Goal: Task Accomplishment & Management: Use online tool/utility

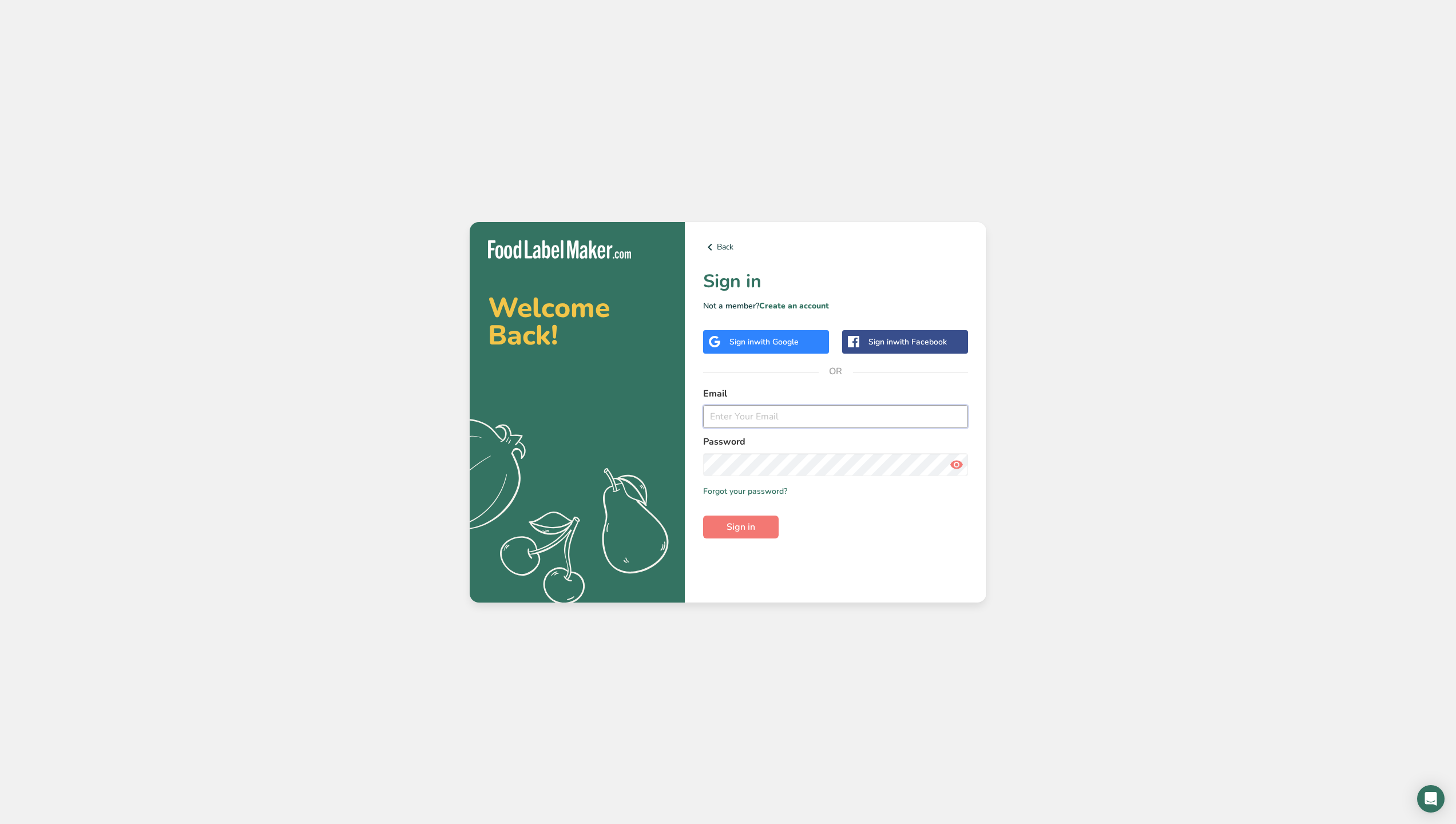
click at [750, 418] on input "email" at bounding box center [835, 416] width 265 height 23
type input "[PERSON_NAME][EMAIL_ADDRESS][PERSON_NAME][DOMAIN_NAME]"
click at [739, 528] on span "Sign in" at bounding box center [741, 527] width 29 height 13
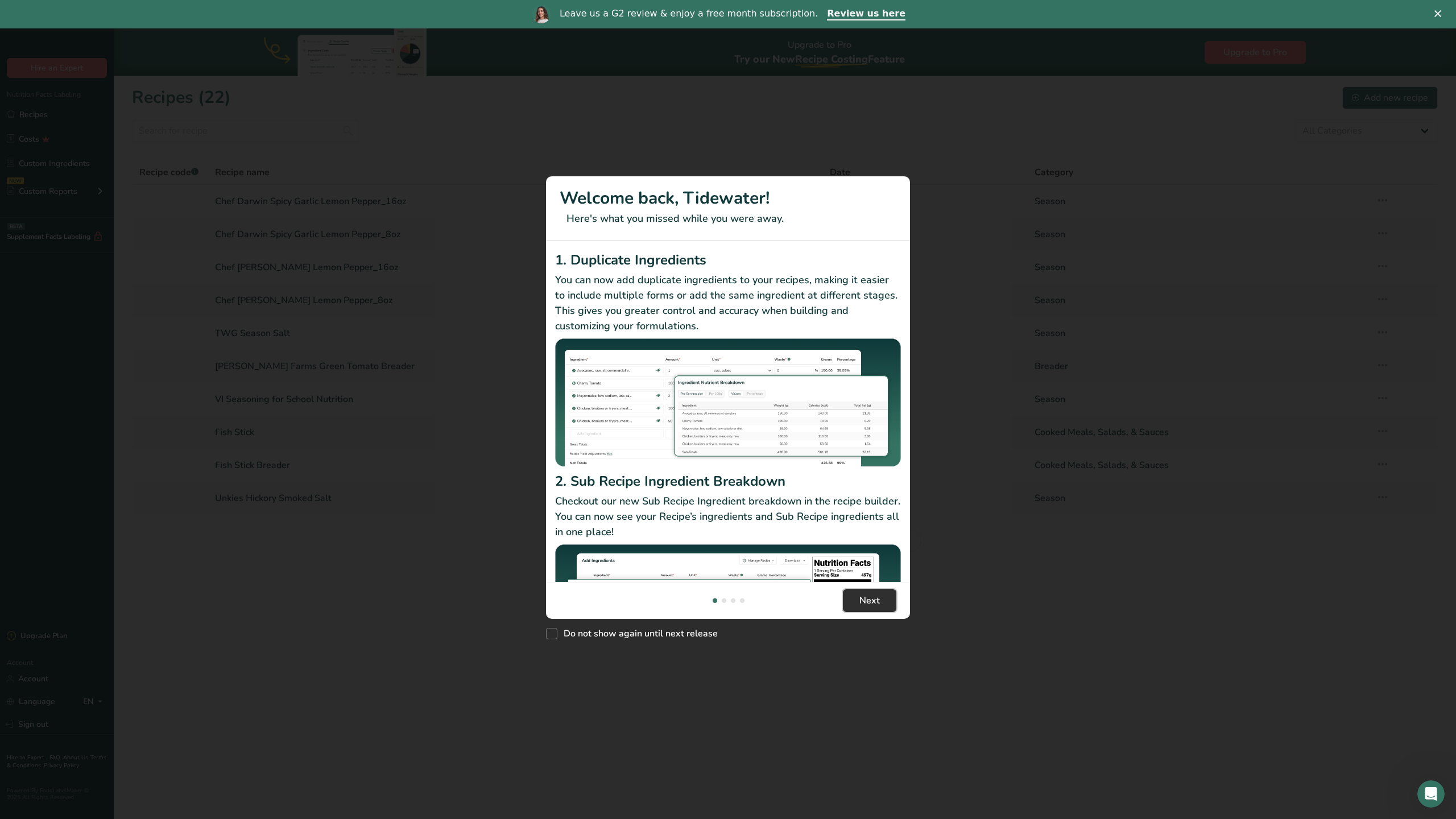
click at [864, 600] on span "Next" at bounding box center [870, 601] width 21 height 13
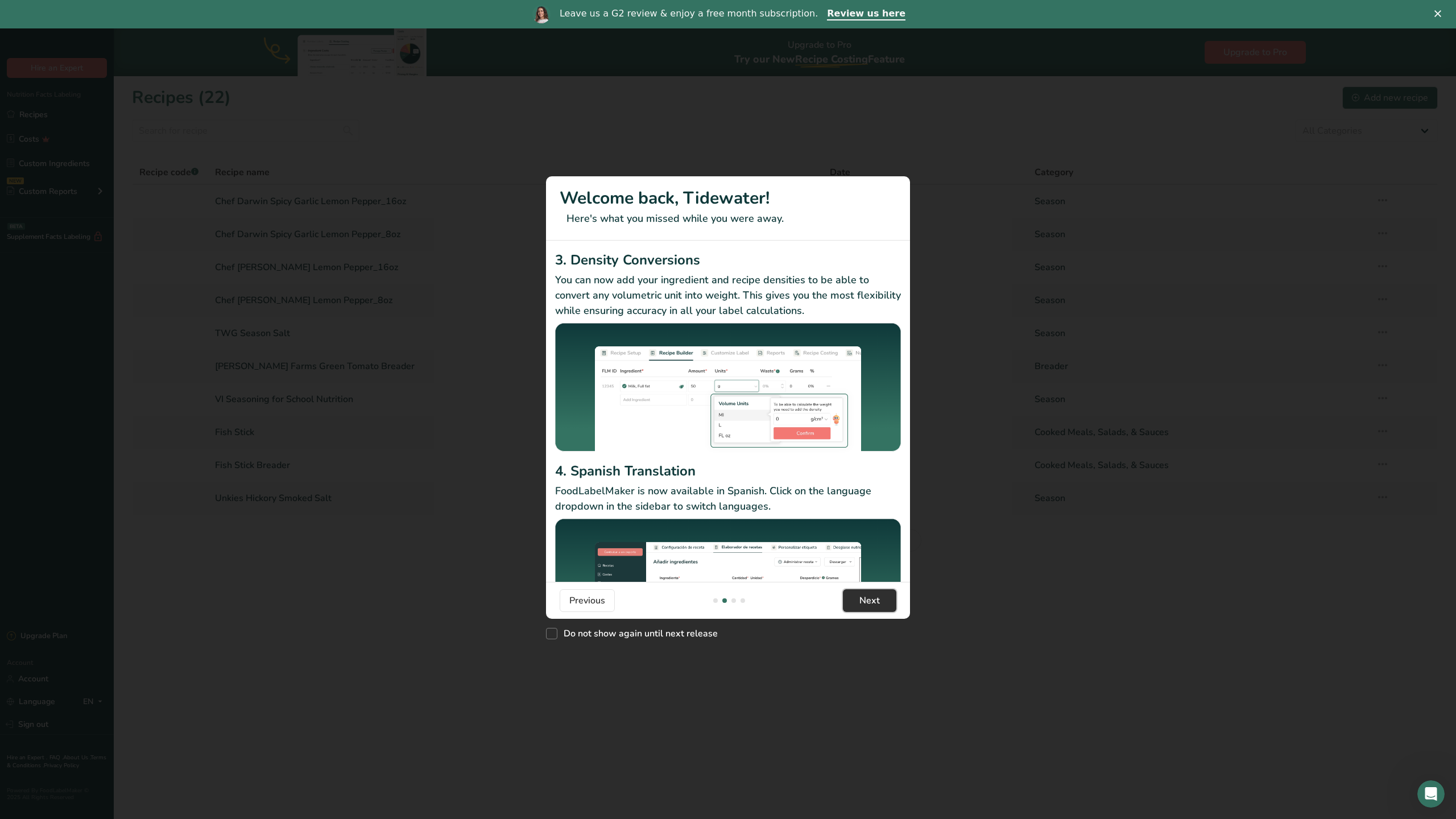
click at [864, 600] on span "Next" at bounding box center [870, 601] width 21 height 13
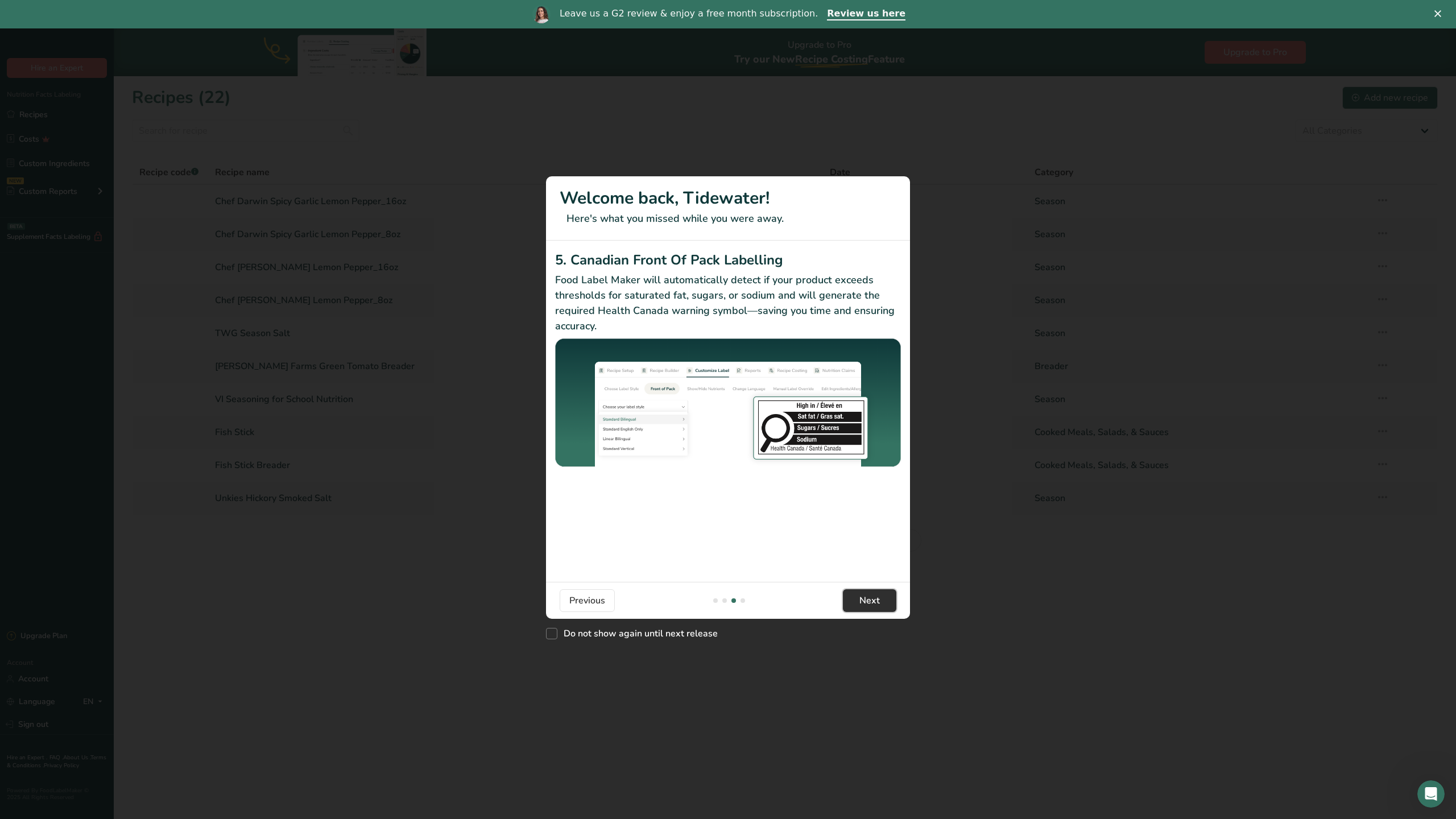
click at [864, 600] on span "Next" at bounding box center [870, 601] width 21 height 13
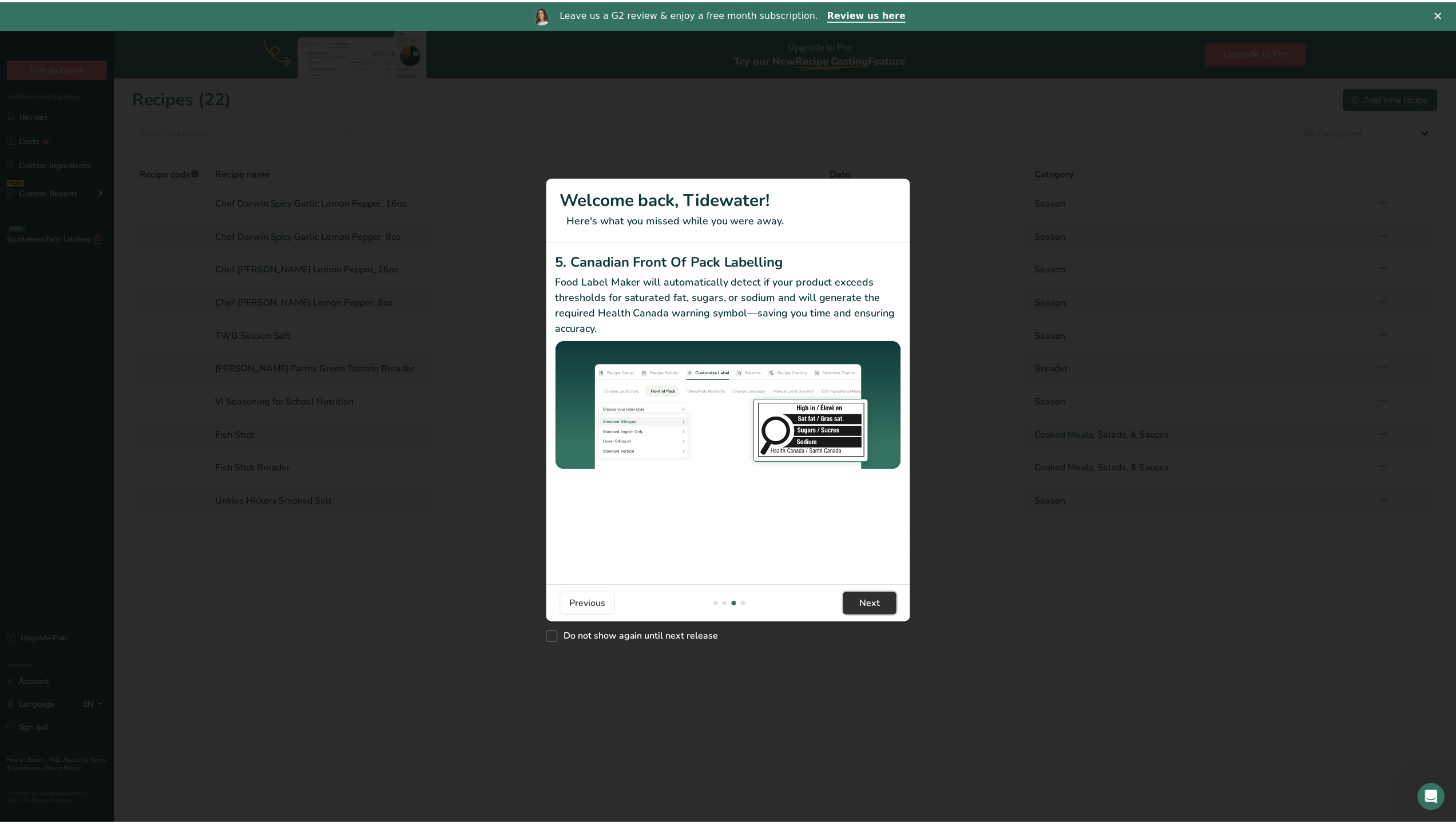
scroll to position [0, 1098]
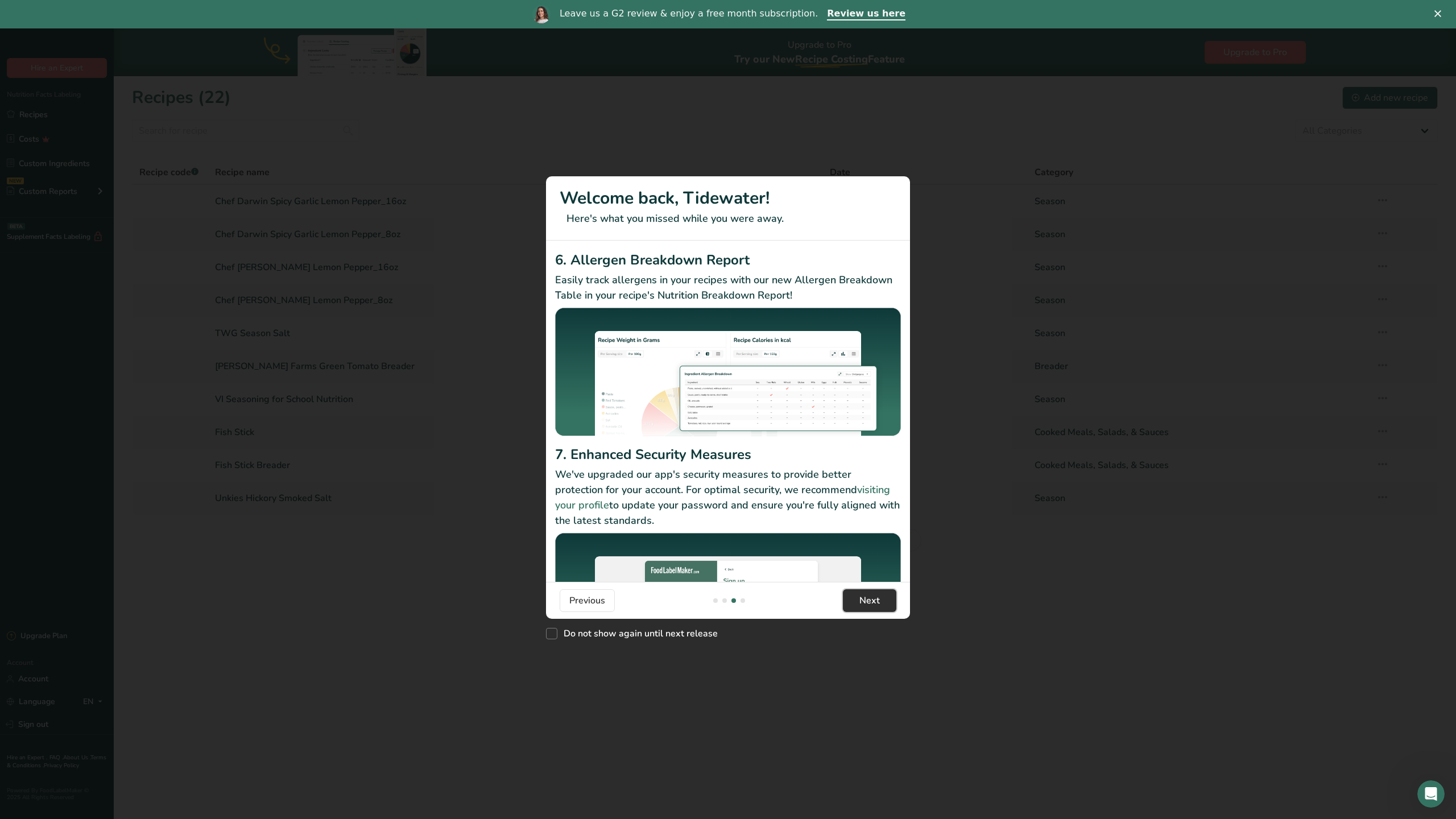
click at [864, 600] on span "Next" at bounding box center [870, 601] width 21 height 13
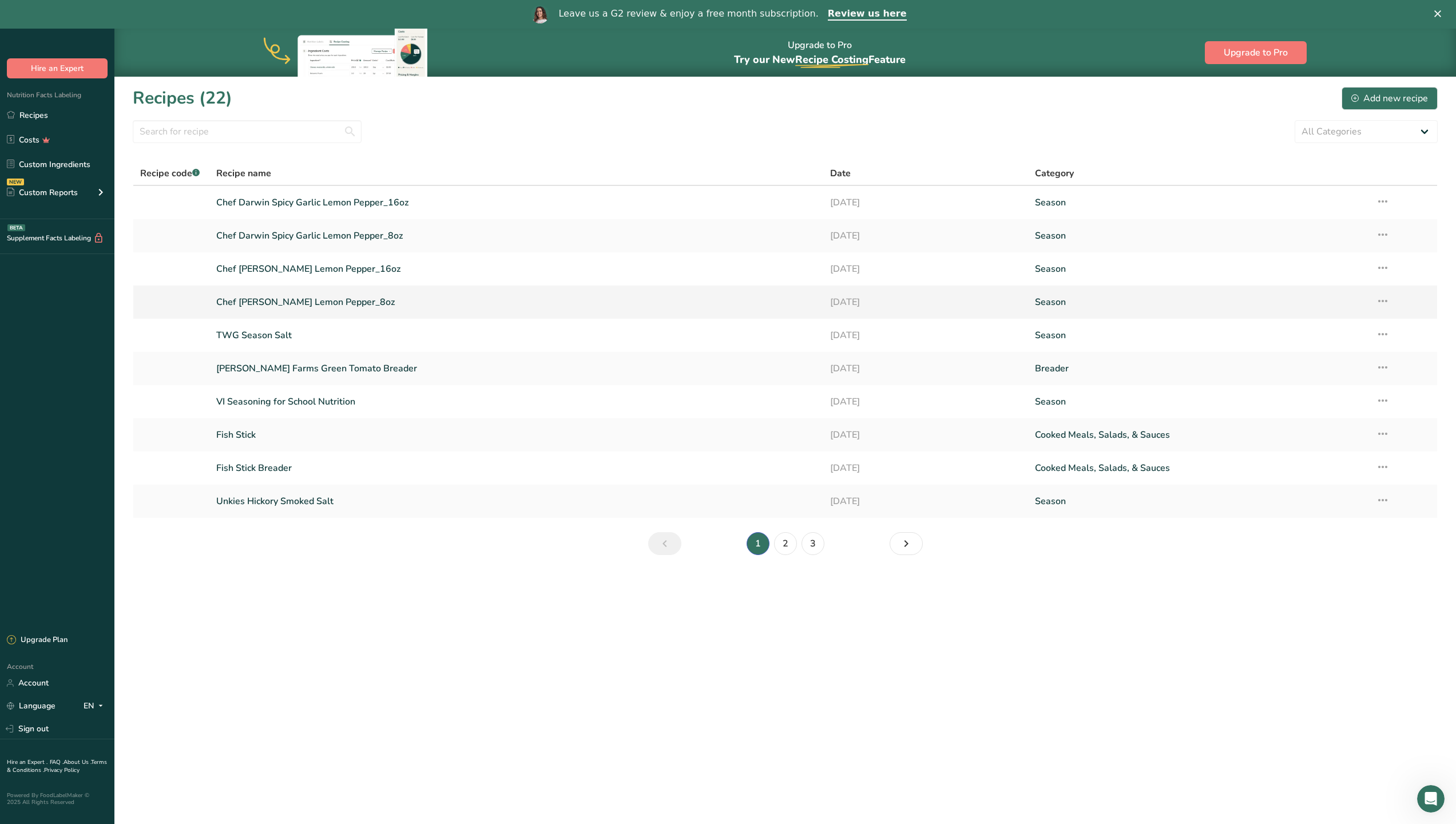
click at [327, 299] on link "Chef [PERSON_NAME] Lemon Pepper_8oz" at bounding box center [516, 302] width 600 height 24
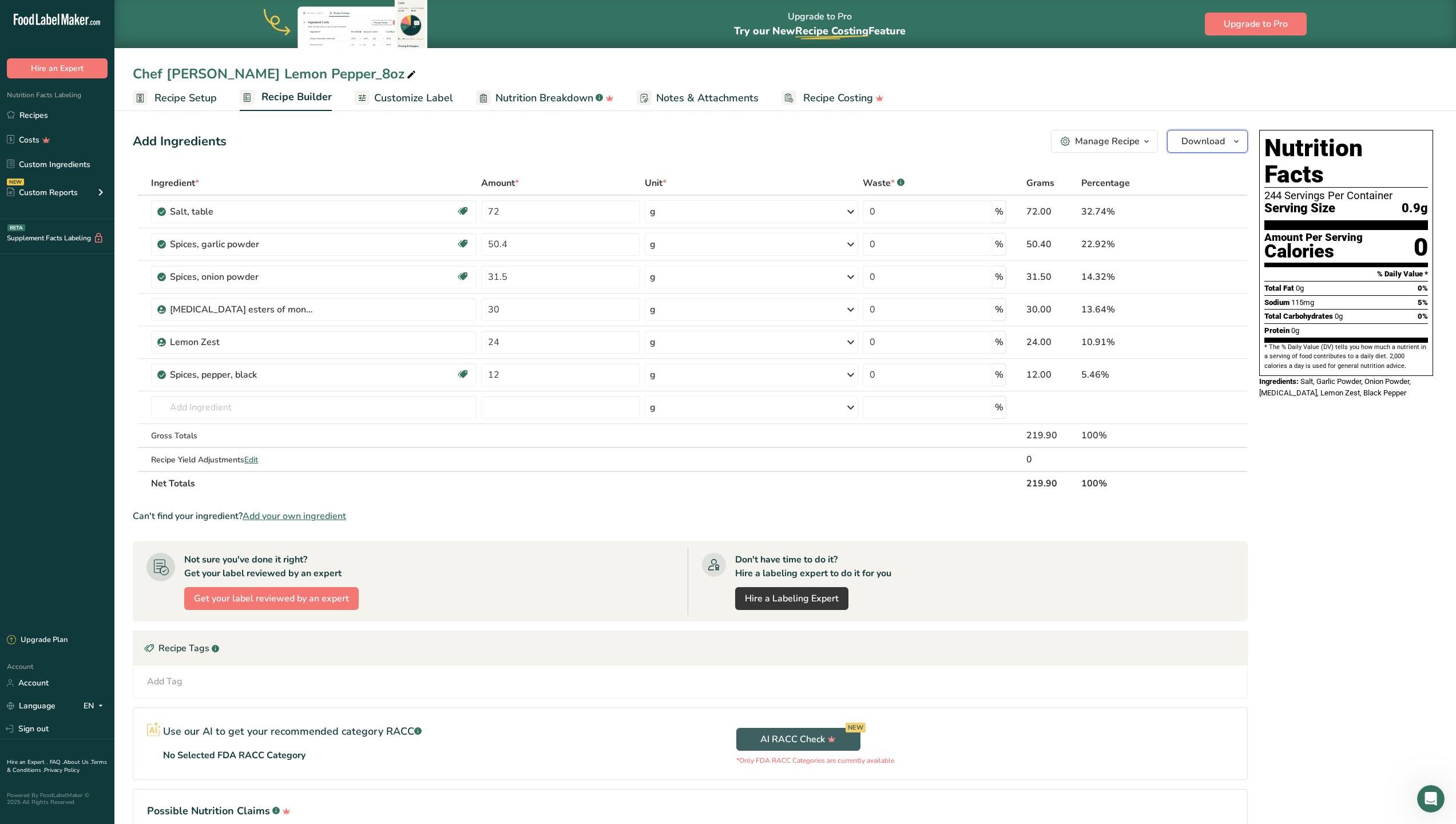
click at [1204, 138] on span "Download" at bounding box center [1203, 141] width 43 height 13
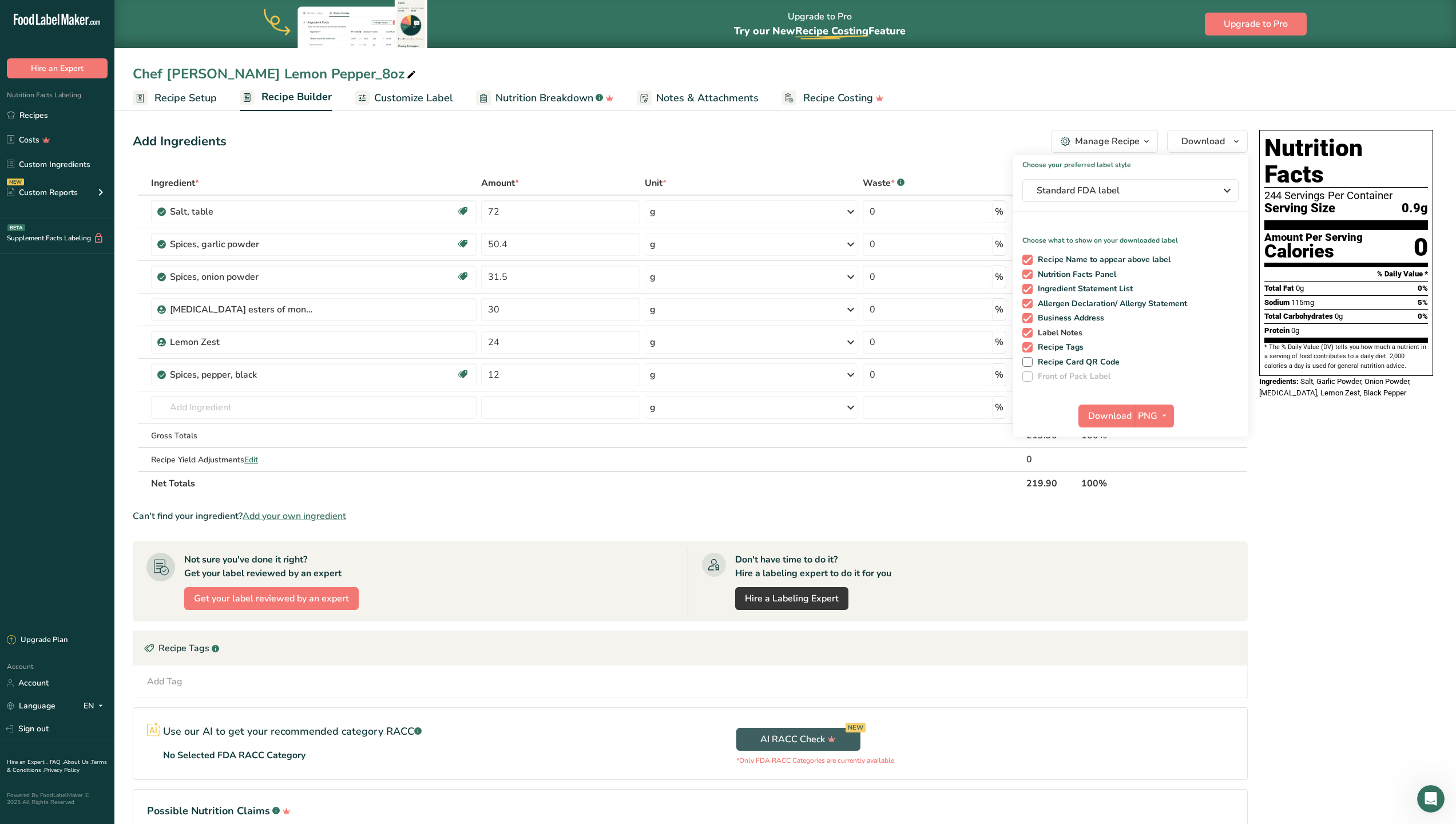
click at [1029, 330] on span at bounding box center [1027, 333] width 10 height 10
click at [1029, 330] on input "Label Notes" at bounding box center [1026, 333] width 7 height 7
checkbox input "false"
click at [1029, 316] on span at bounding box center [1027, 318] width 10 height 10
click at [1029, 316] on input "Business Address" at bounding box center [1026, 318] width 7 height 7
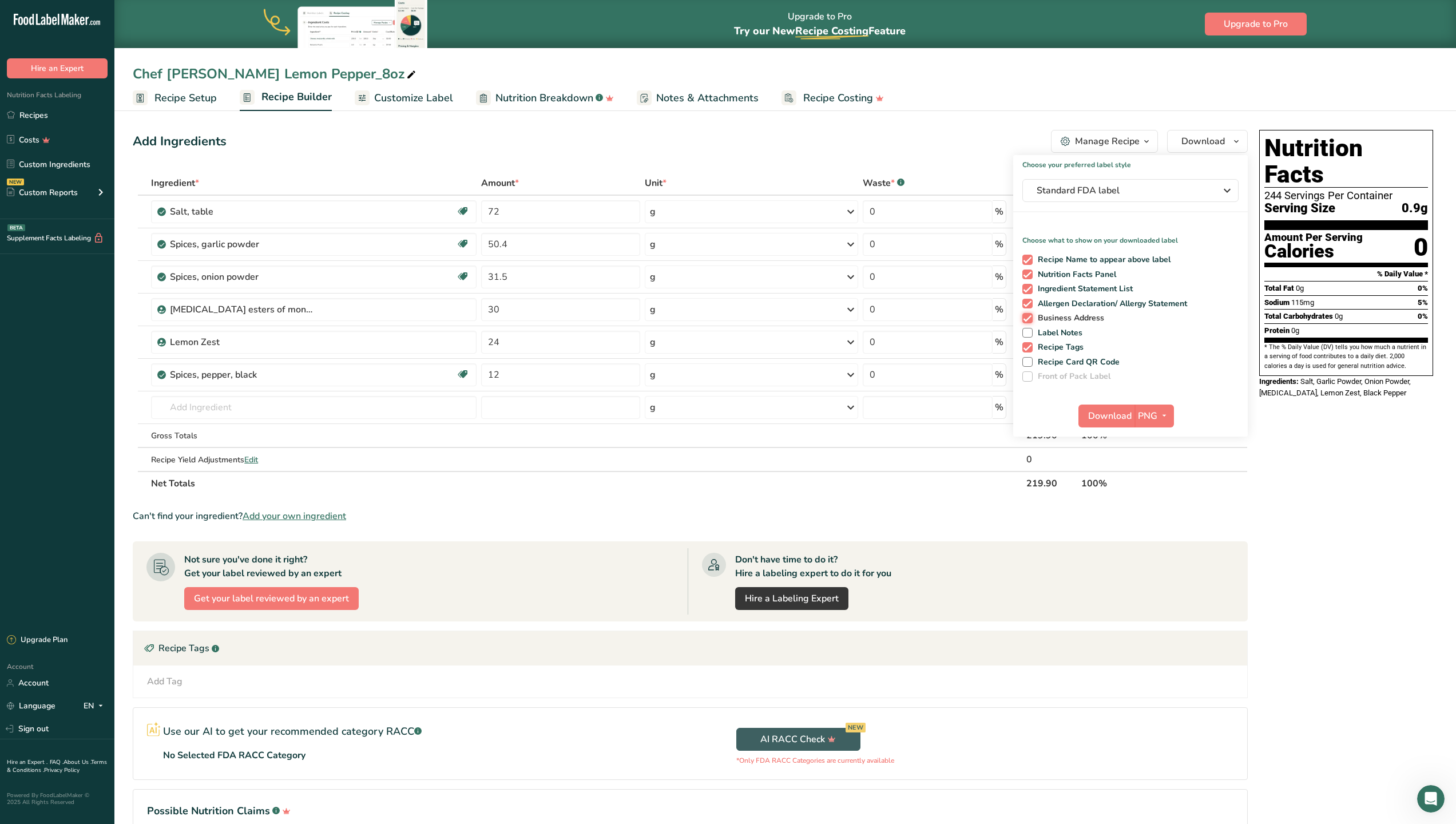
checkbox input "false"
click at [1027, 303] on span at bounding box center [1027, 303] width 10 height 10
click at [1027, 303] on input "Allergen Declaration/ Allergy Statement" at bounding box center [1026, 303] width 7 height 7
checkbox input "false"
click at [1025, 289] on span at bounding box center [1027, 289] width 10 height 10
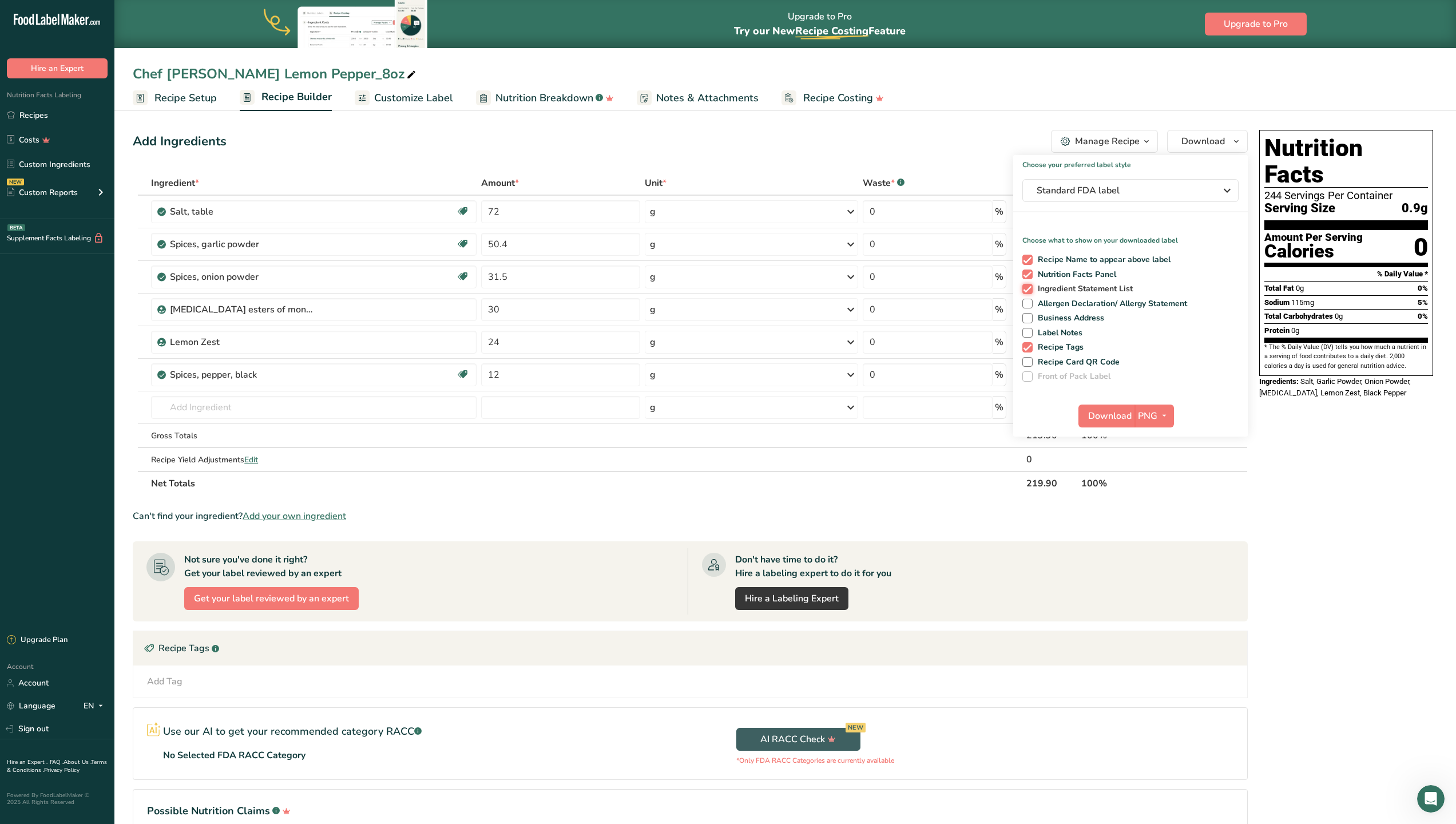
click at [1025, 289] on input "Ingredient Statement List" at bounding box center [1026, 289] width 7 height 7
checkbox input "false"
click at [1029, 256] on span at bounding box center [1027, 259] width 10 height 10
click at [1029, 256] on input "Recipe Name to appear above label" at bounding box center [1026, 259] width 7 height 7
checkbox input "false"
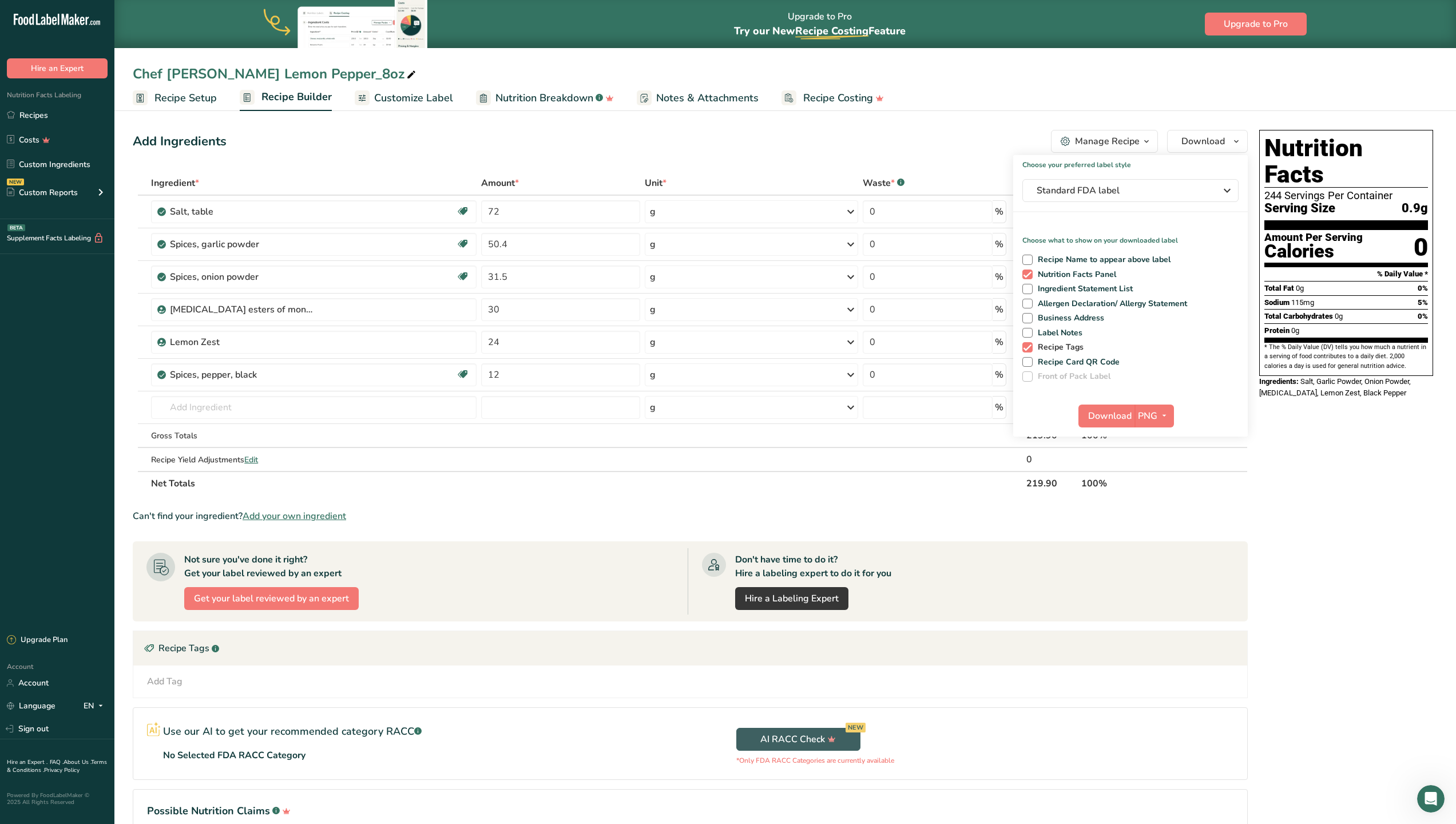
click at [1029, 346] on span at bounding box center [1027, 347] width 10 height 10
click at [1029, 346] on input "Recipe Tags" at bounding box center [1026, 347] width 7 height 7
checkbox input "false"
click at [1122, 412] on span "Download" at bounding box center [1109, 416] width 43 height 13
click at [12, 35] on div "Hire an Expert" at bounding box center [57, 57] width 114 height 43
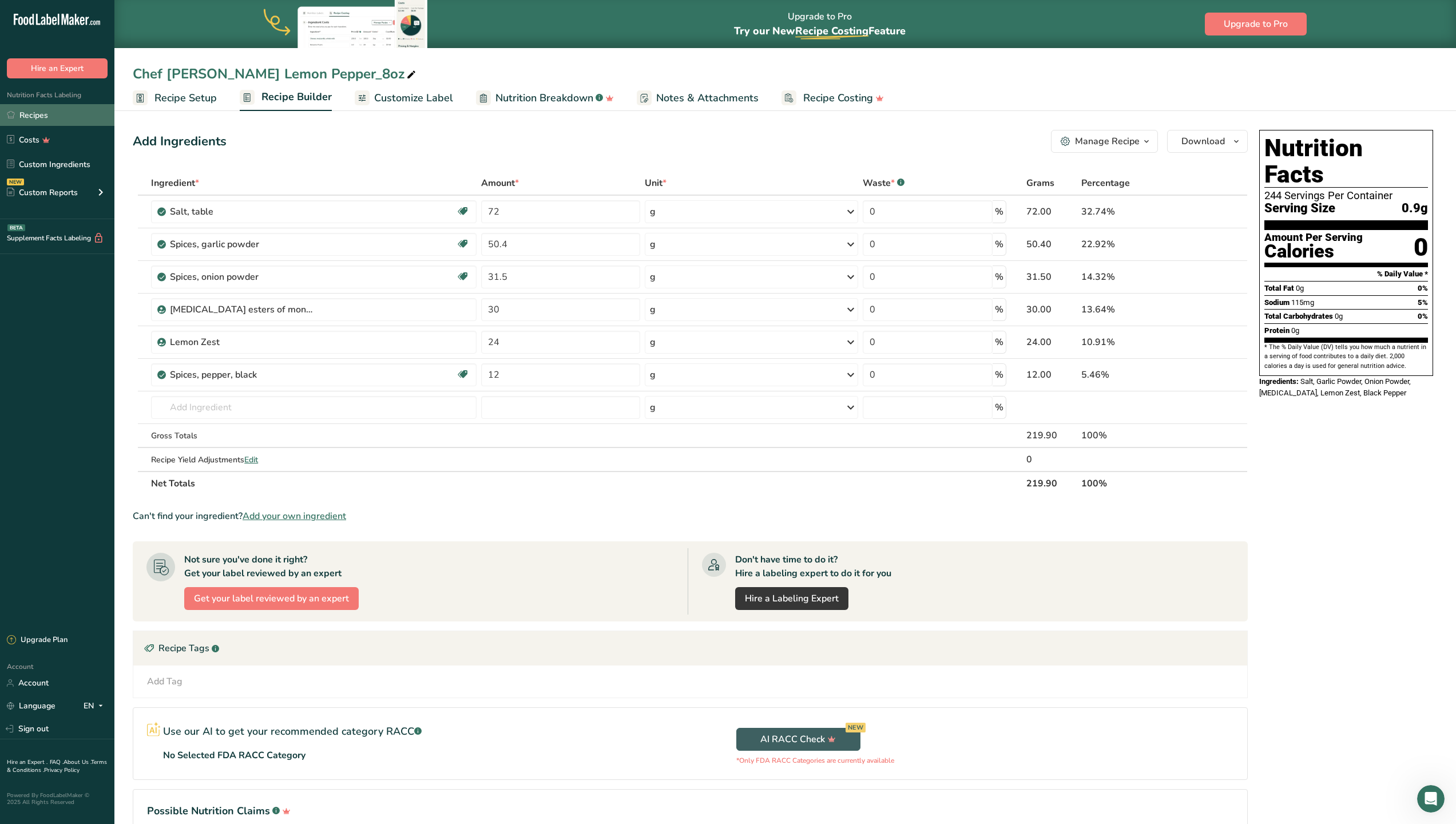
click at [33, 109] on link "Recipes" at bounding box center [57, 115] width 114 height 22
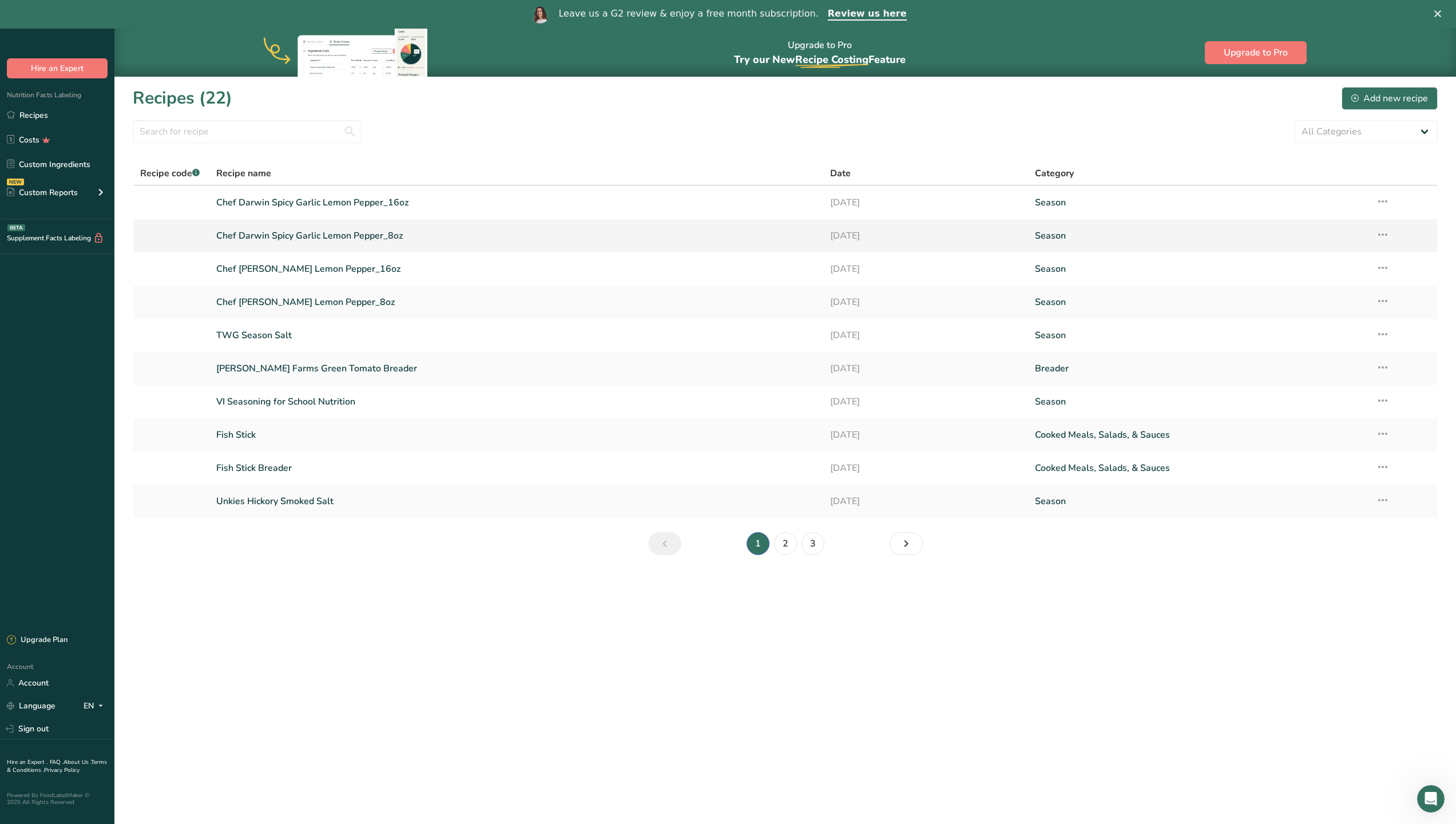
click at [349, 235] on link "Chef Darwin Spicy Garlic Lemon Pepper_8oz" at bounding box center [516, 236] width 600 height 24
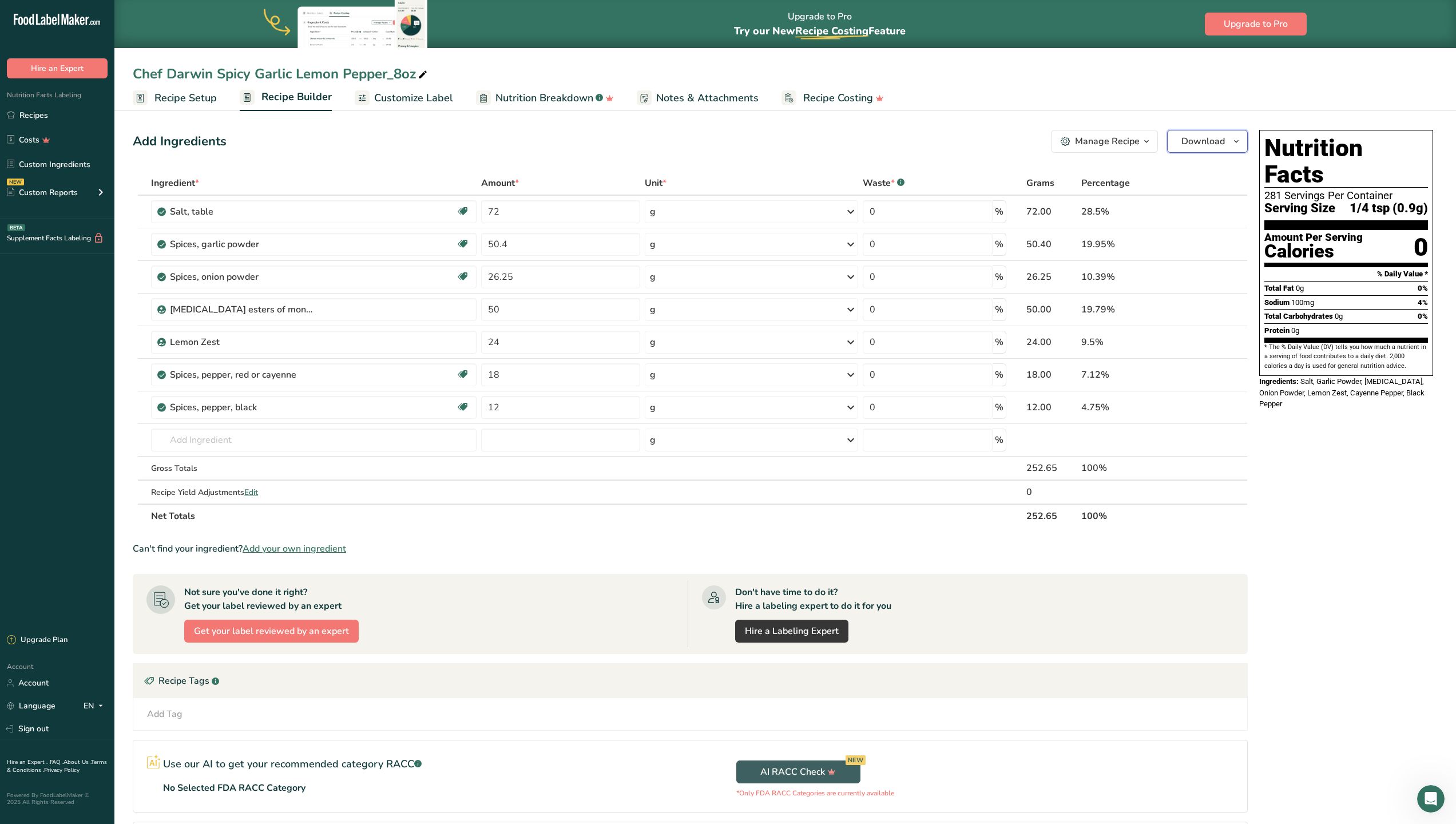
click at [1207, 138] on span "Download" at bounding box center [1203, 141] width 43 height 13
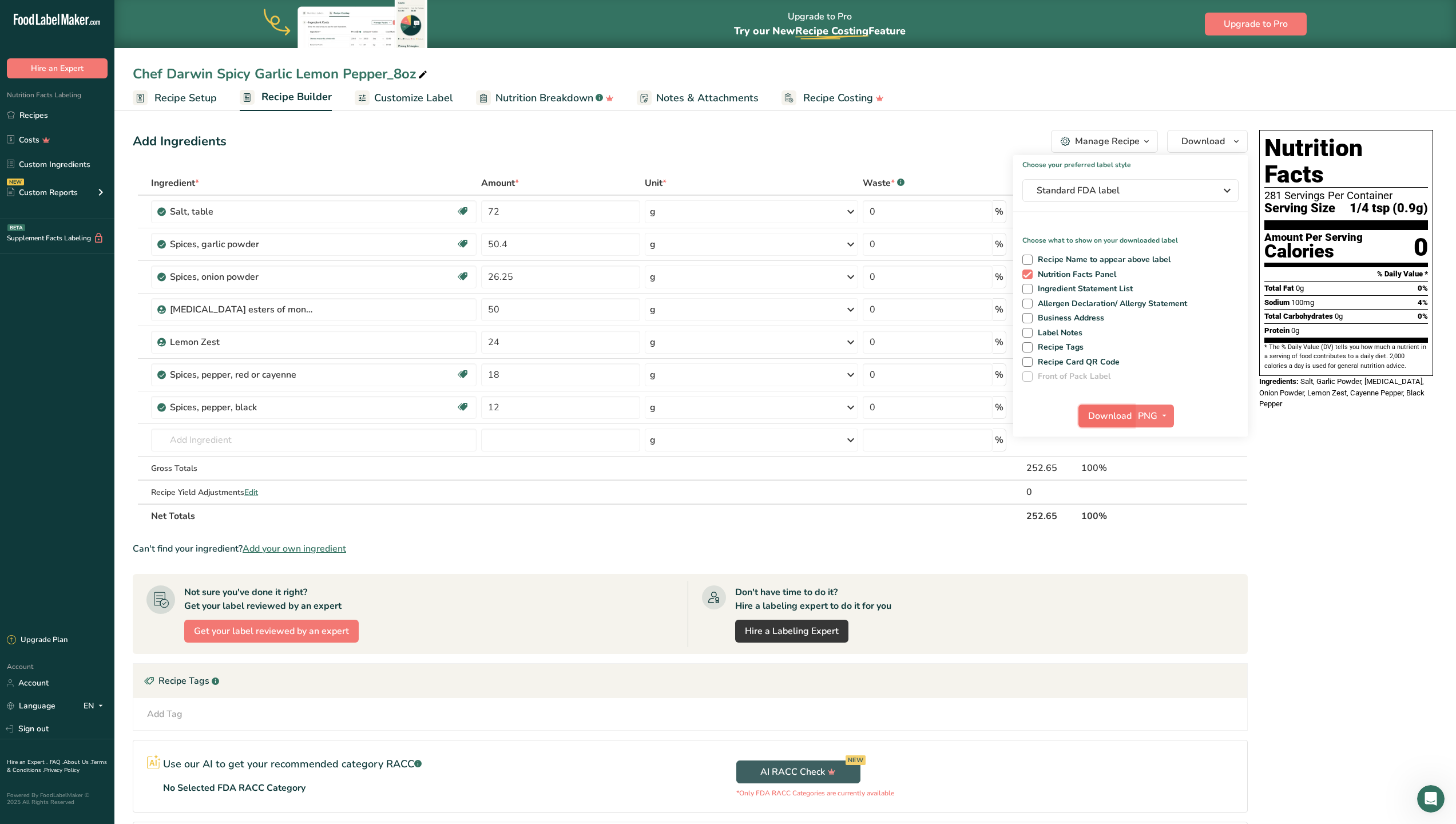
click at [1126, 416] on span "Download" at bounding box center [1109, 416] width 43 height 13
click at [34, 118] on link "Recipes" at bounding box center [57, 115] width 114 height 22
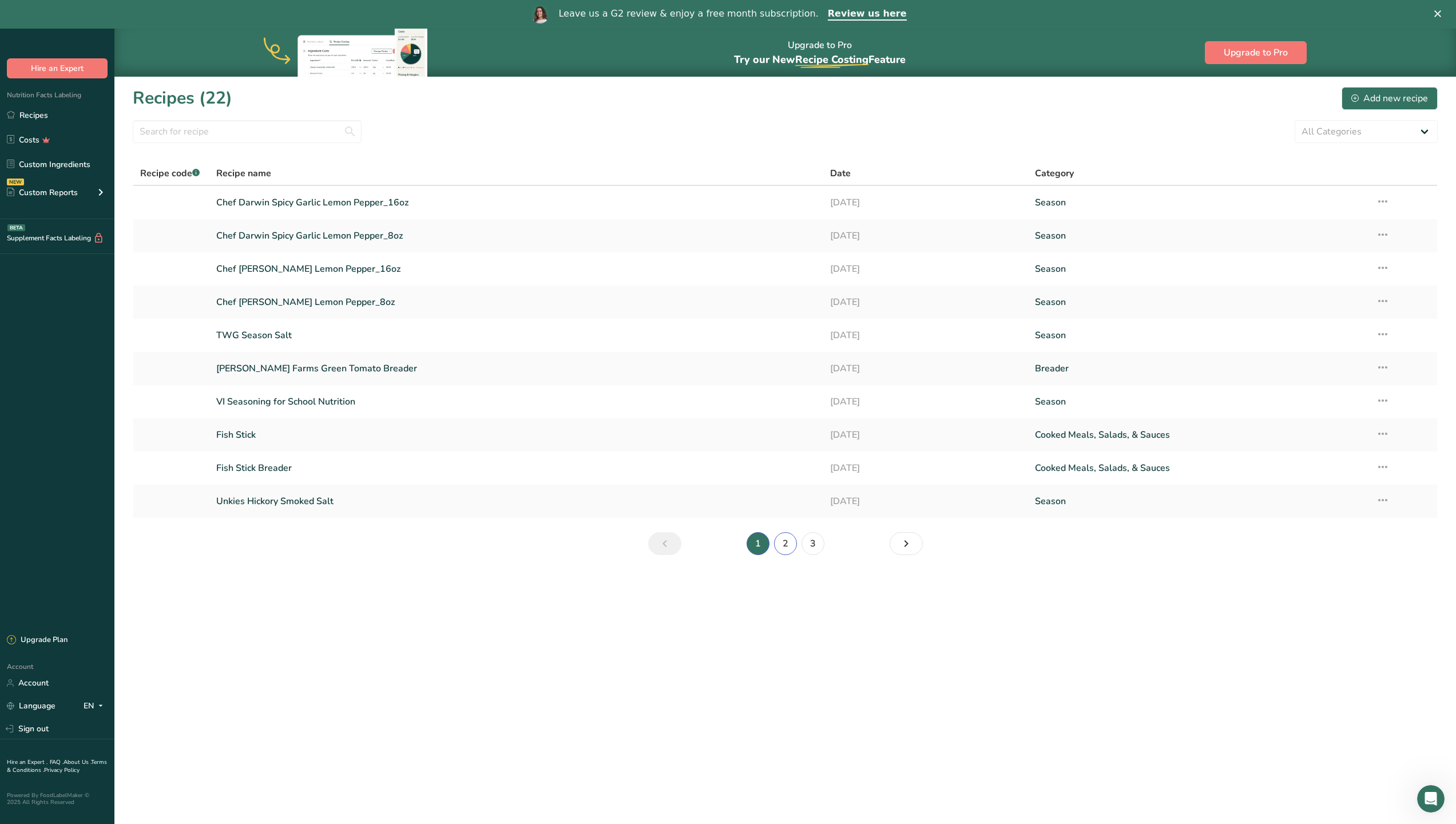
click at [785, 543] on link "2" at bounding box center [785, 543] width 23 height 23
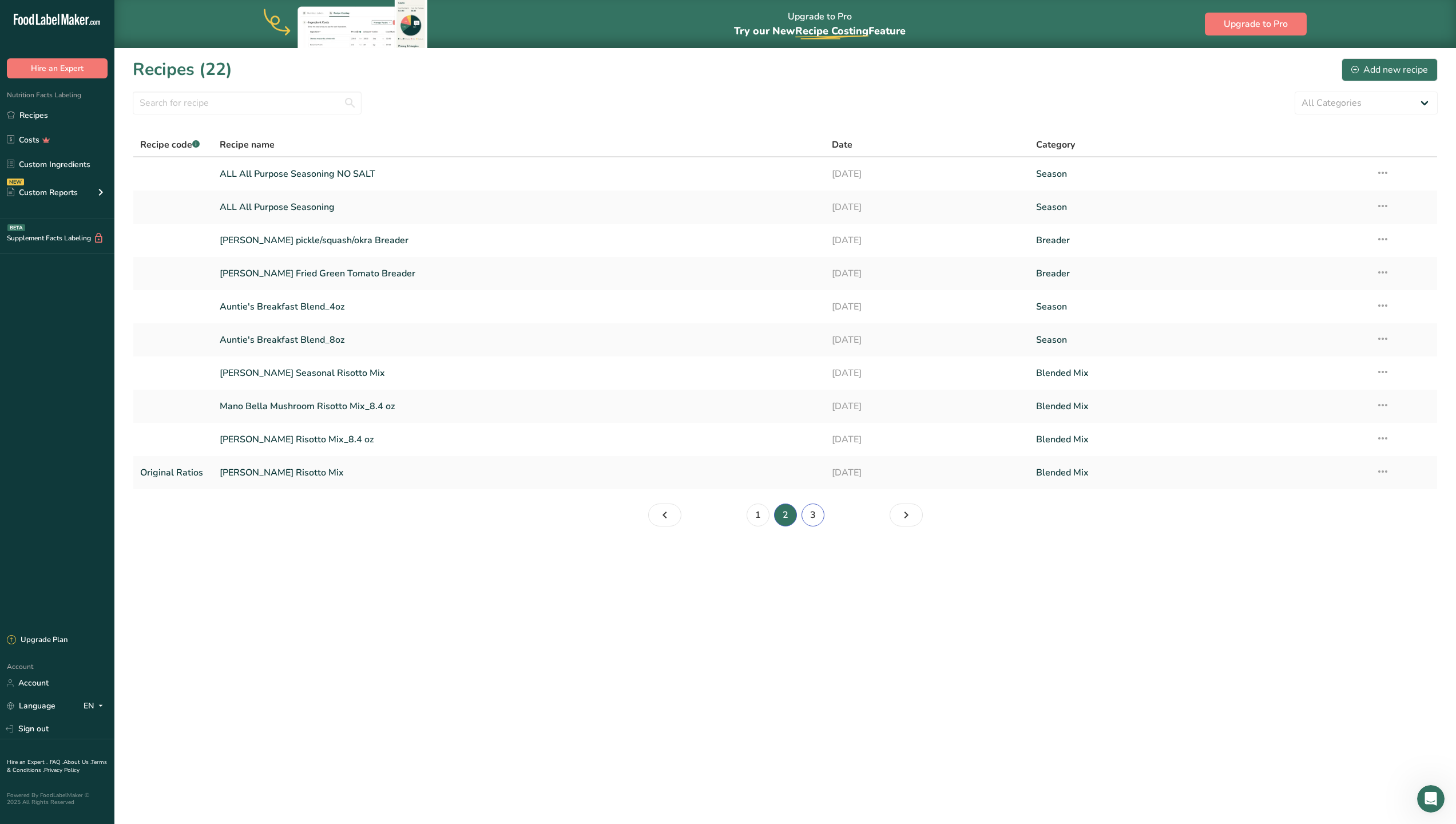
click at [815, 516] on link "3" at bounding box center [813, 514] width 23 height 23
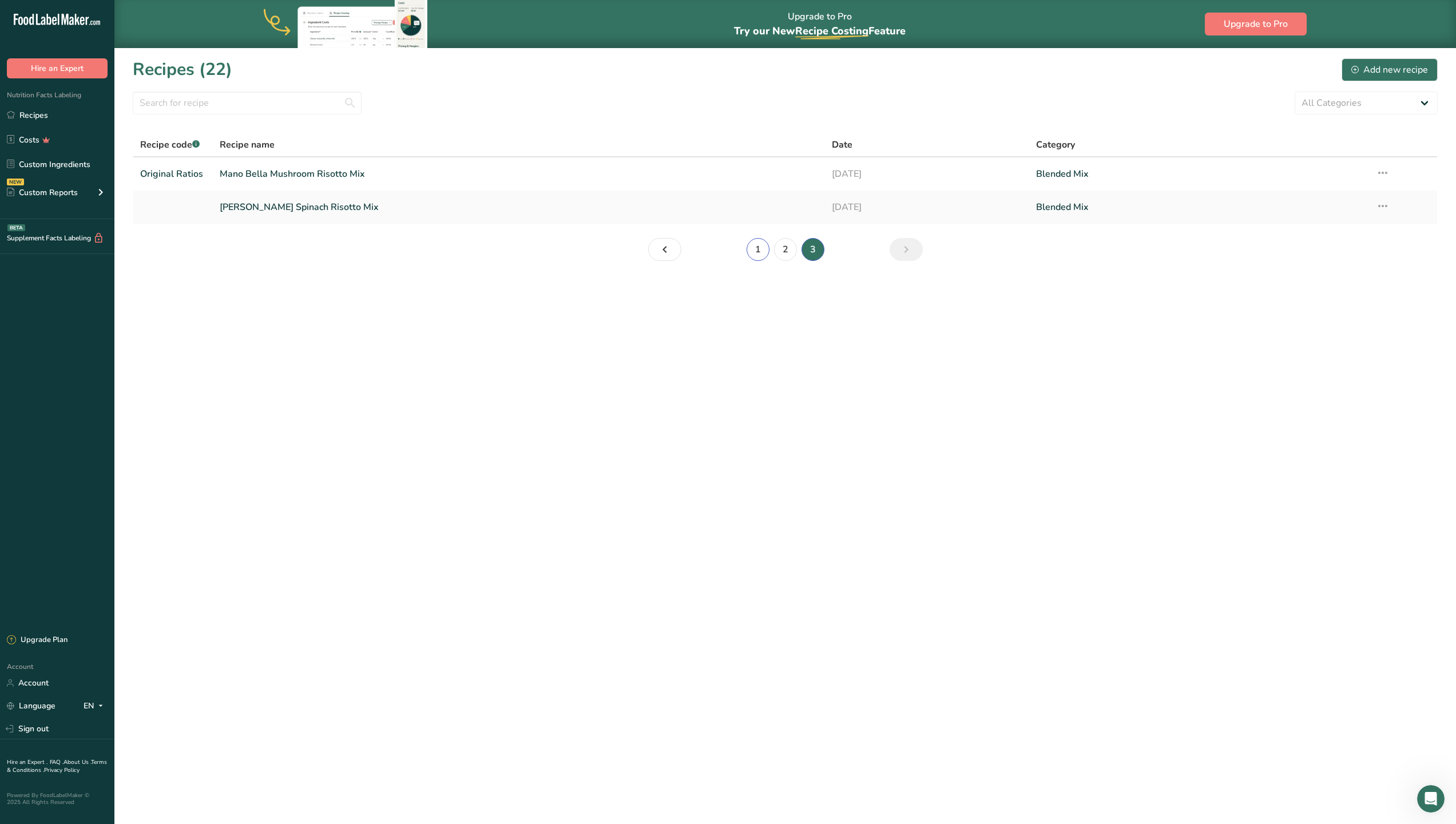
click at [762, 245] on link "1" at bounding box center [758, 249] width 23 height 23
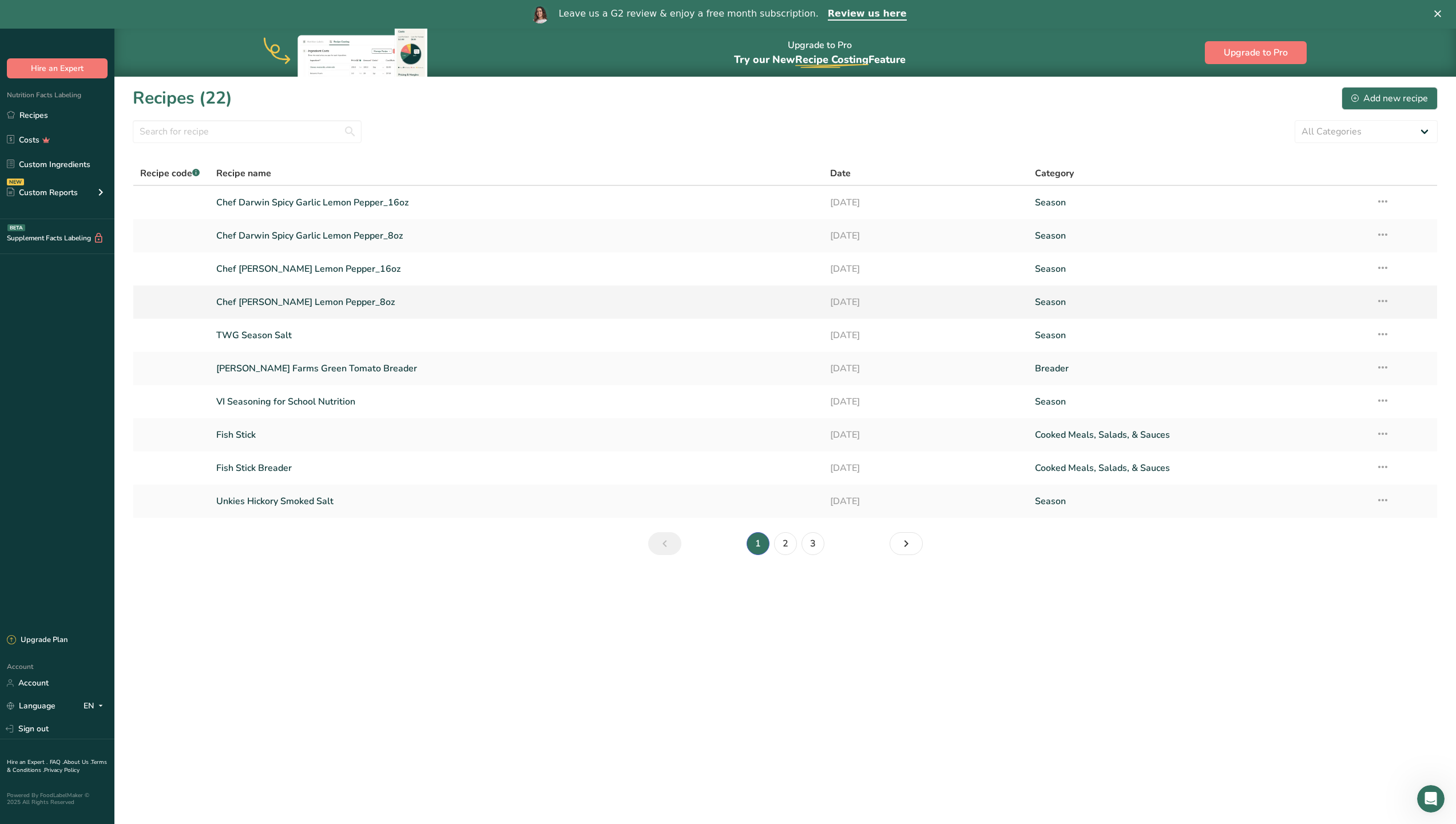
click at [323, 299] on link "Chef [PERSON_NAME] Lemon Pepper_8oz" at bounding box center [516, 302] width 600 height 24
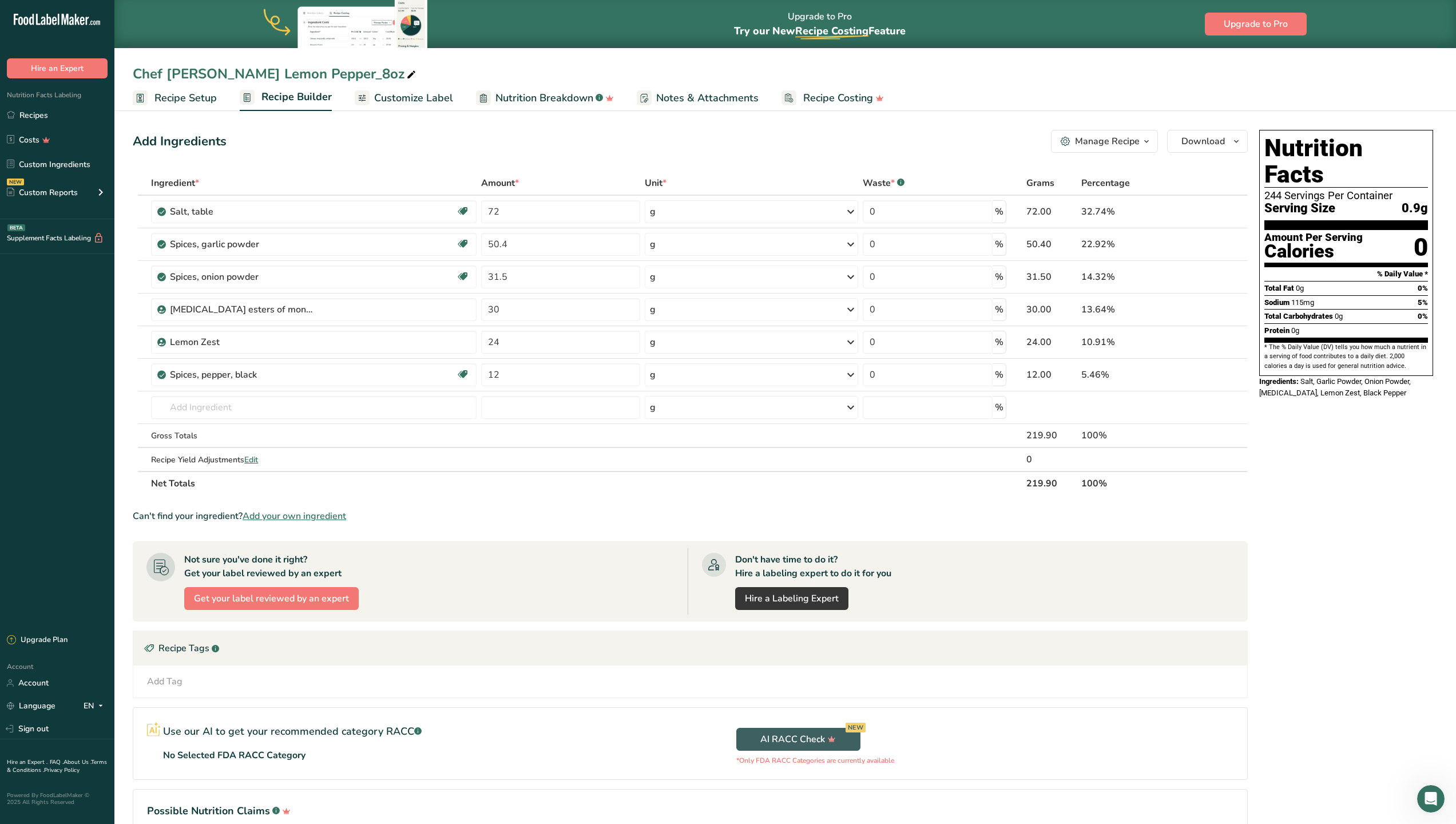
click at [402, 102] on span "Customize Label" at bounding box center [413, 98] width 79 height 15
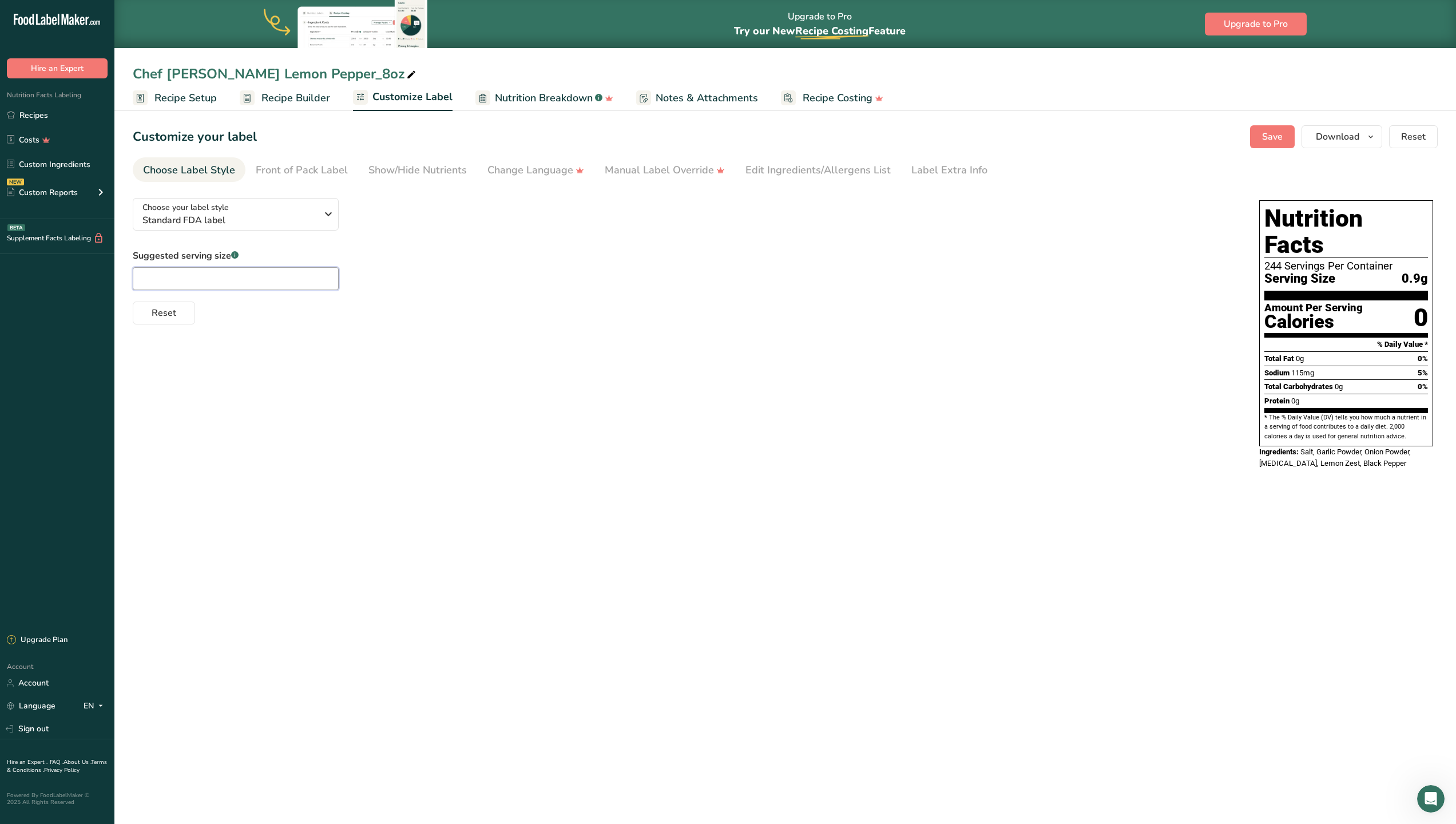
click at [275, 288] on input "text" at bounding box center [235, 278] width 206 height 23
type input "1/4 tsp"
click at [1260, 133] on button "Save" at bounding box center [1272, 136] width 45 height 23
click at [1334, 137] on span "Download" at bounding box center [1337, 136] width 43 height 13
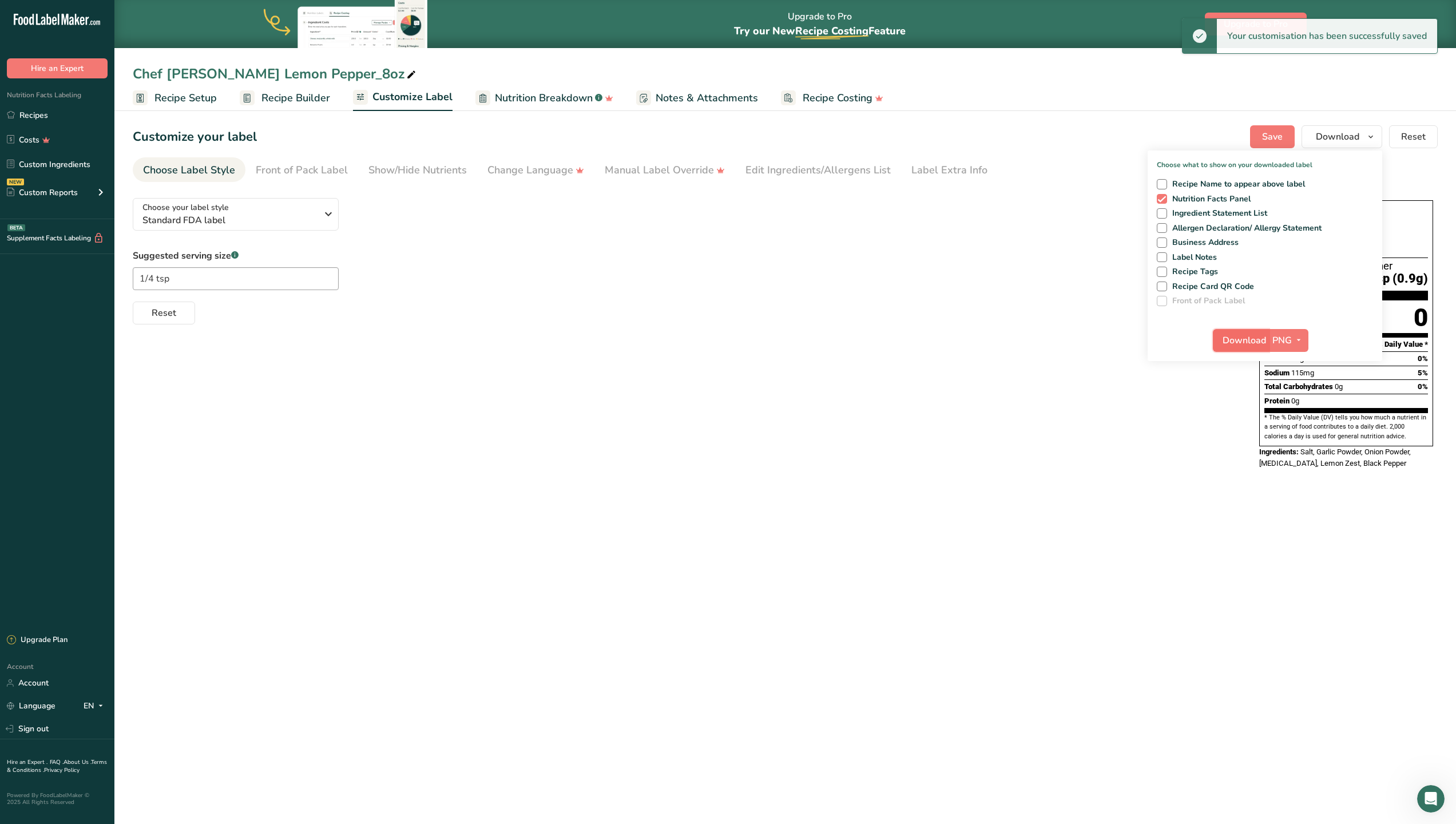
click at [1247, 338] on span "Download" at bounding box center [1244, 340] width 43 height 13
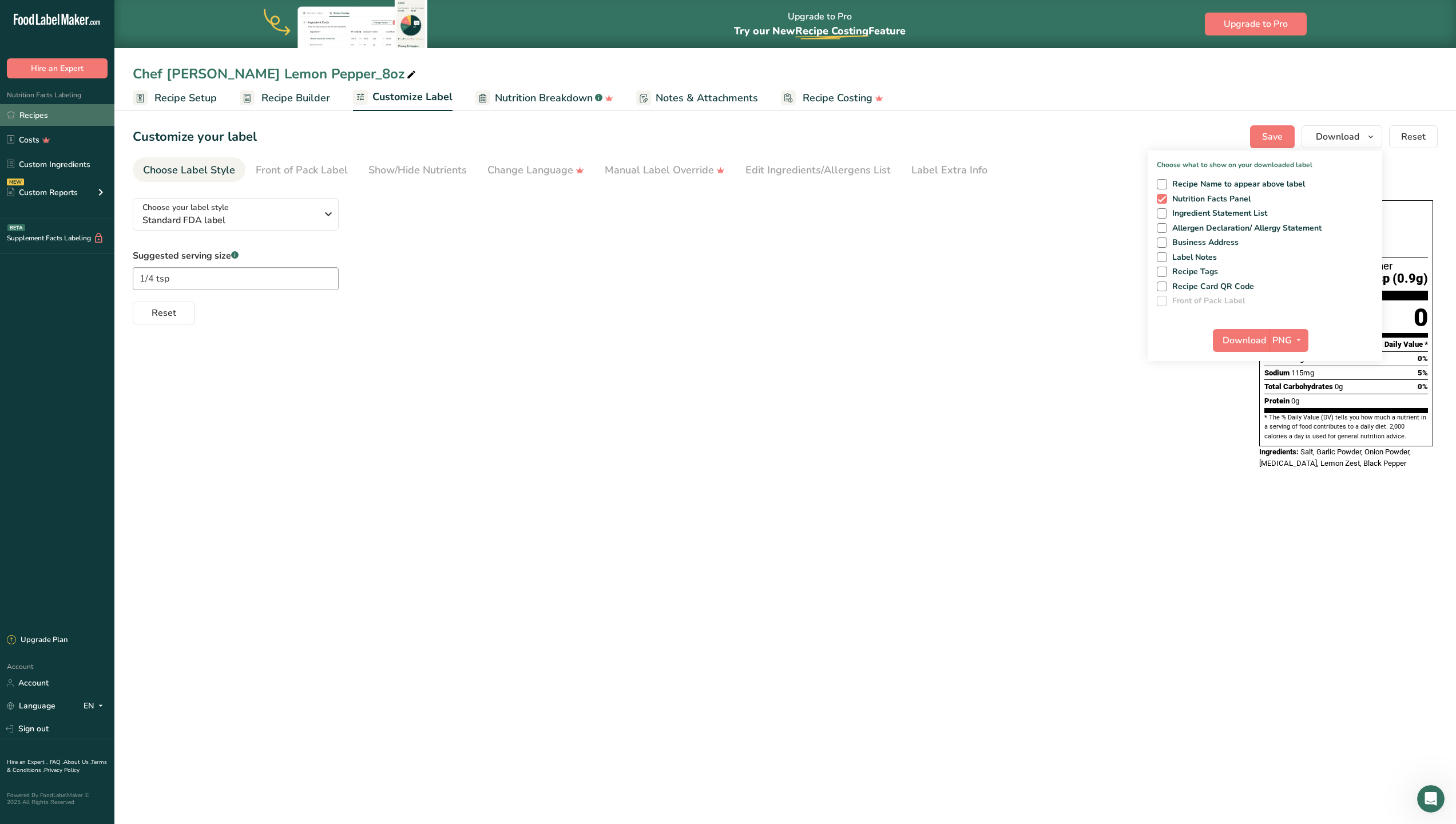
click at [25, 113] on link "Recipes" at bounding box center [57, 115] width 114 height 22
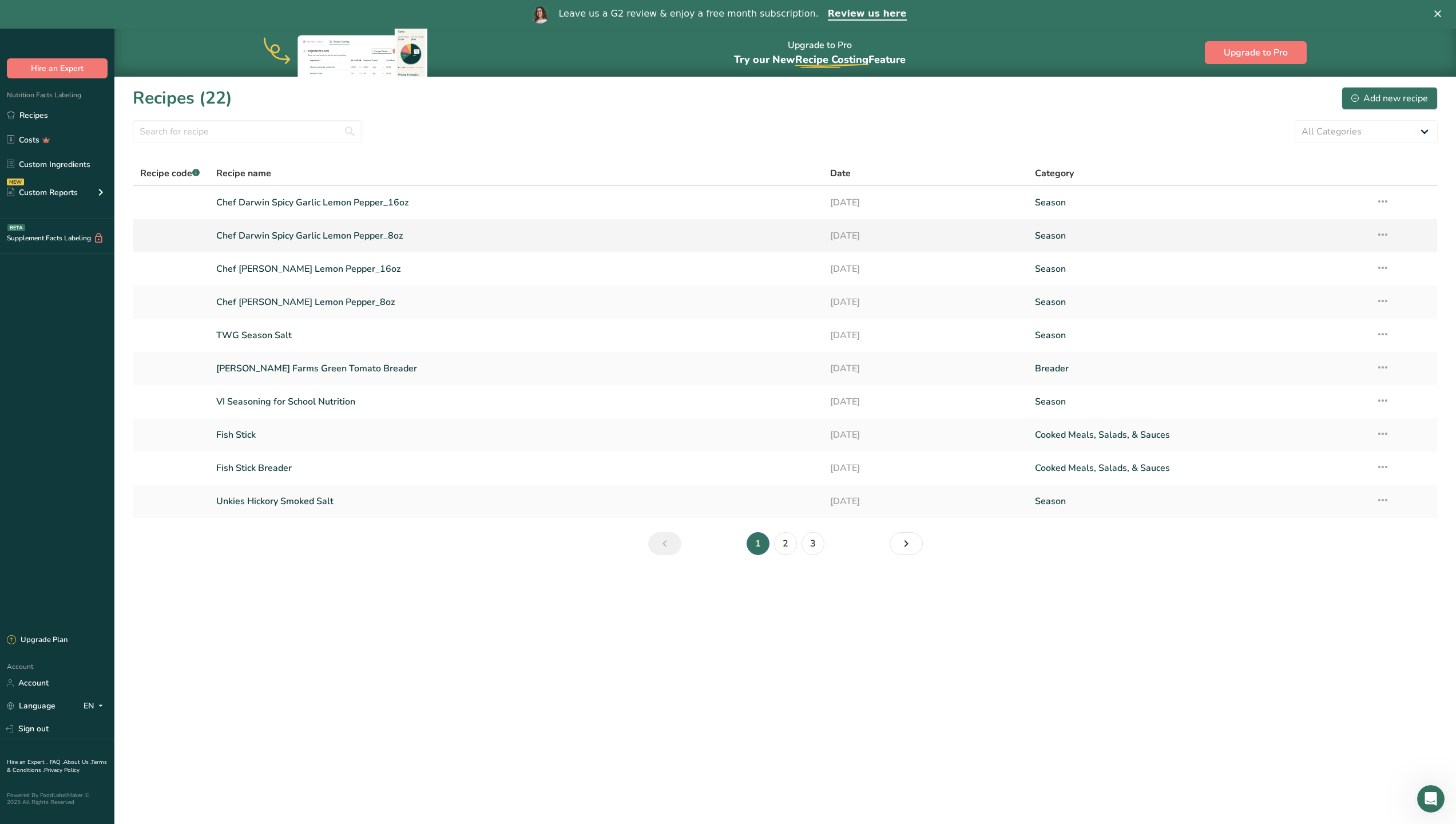
click at [316, 235] on link "Chef Darwin Spicy Garlic Lemon Pepper_8oz" at bounding box center [516, 236] width 600 height 24
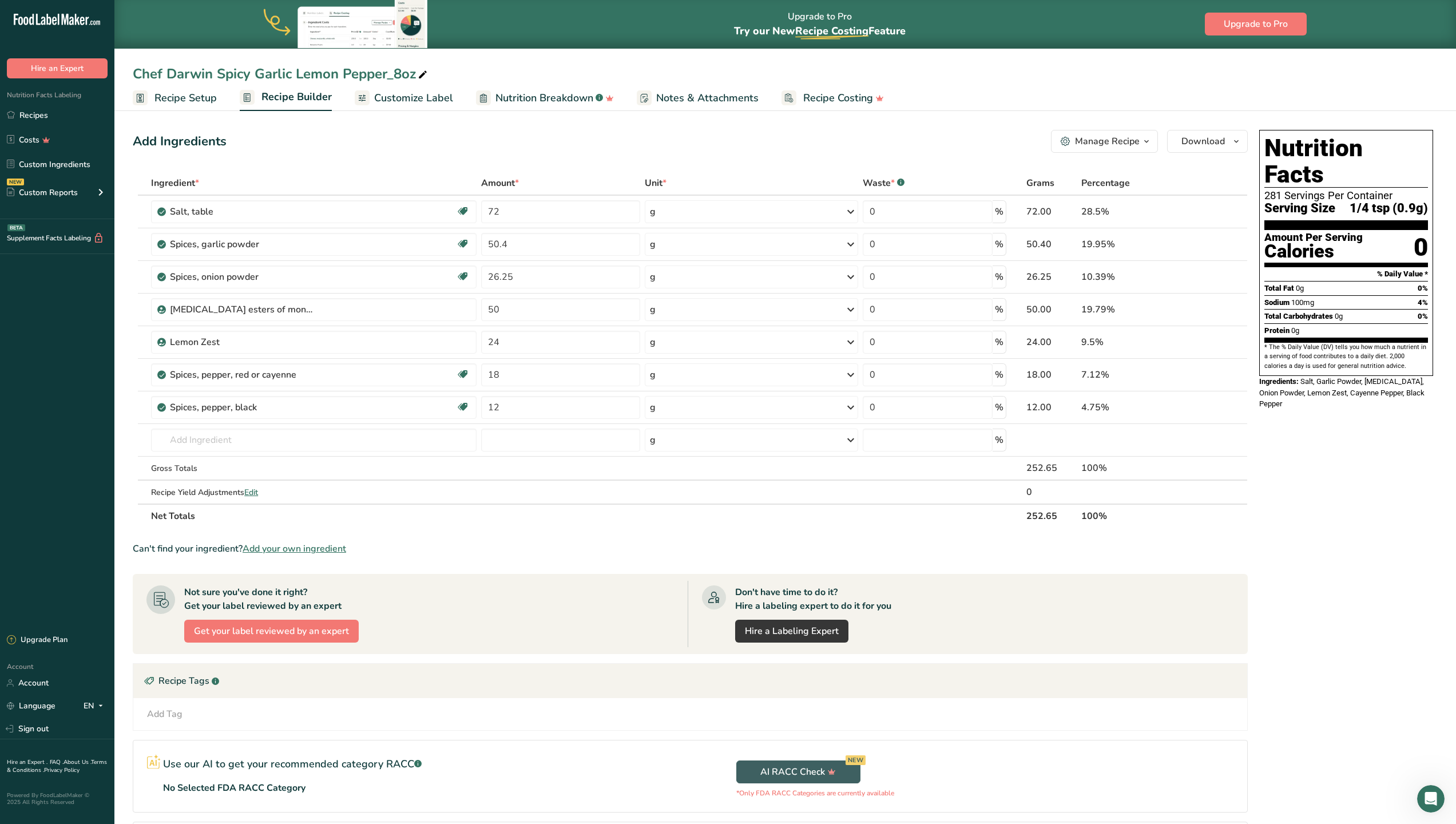
click at [400, 93] on span "Customize Label" at bounding box center [413, 98] width 79 height 15
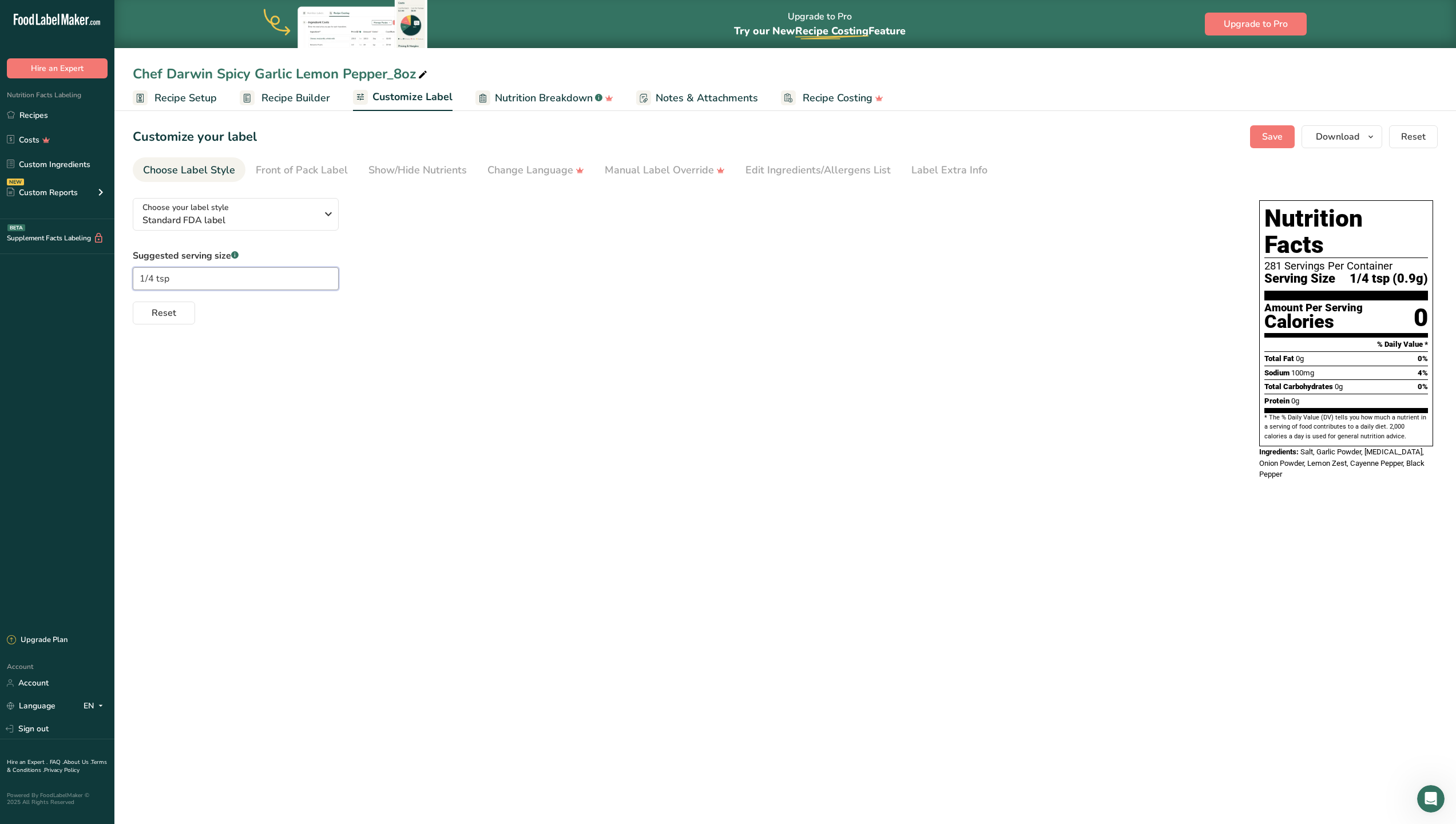
click at [216, 283] on input "1/4 tsp" at bounding box center [235, 278] width 206 height 23
click at [1269, 135] on span "Save" at bounding box center [1273, 136] width 21 height 13
click at [1324, 136] on span "Download" at bounding box center [1337, 136] width 43 height 13
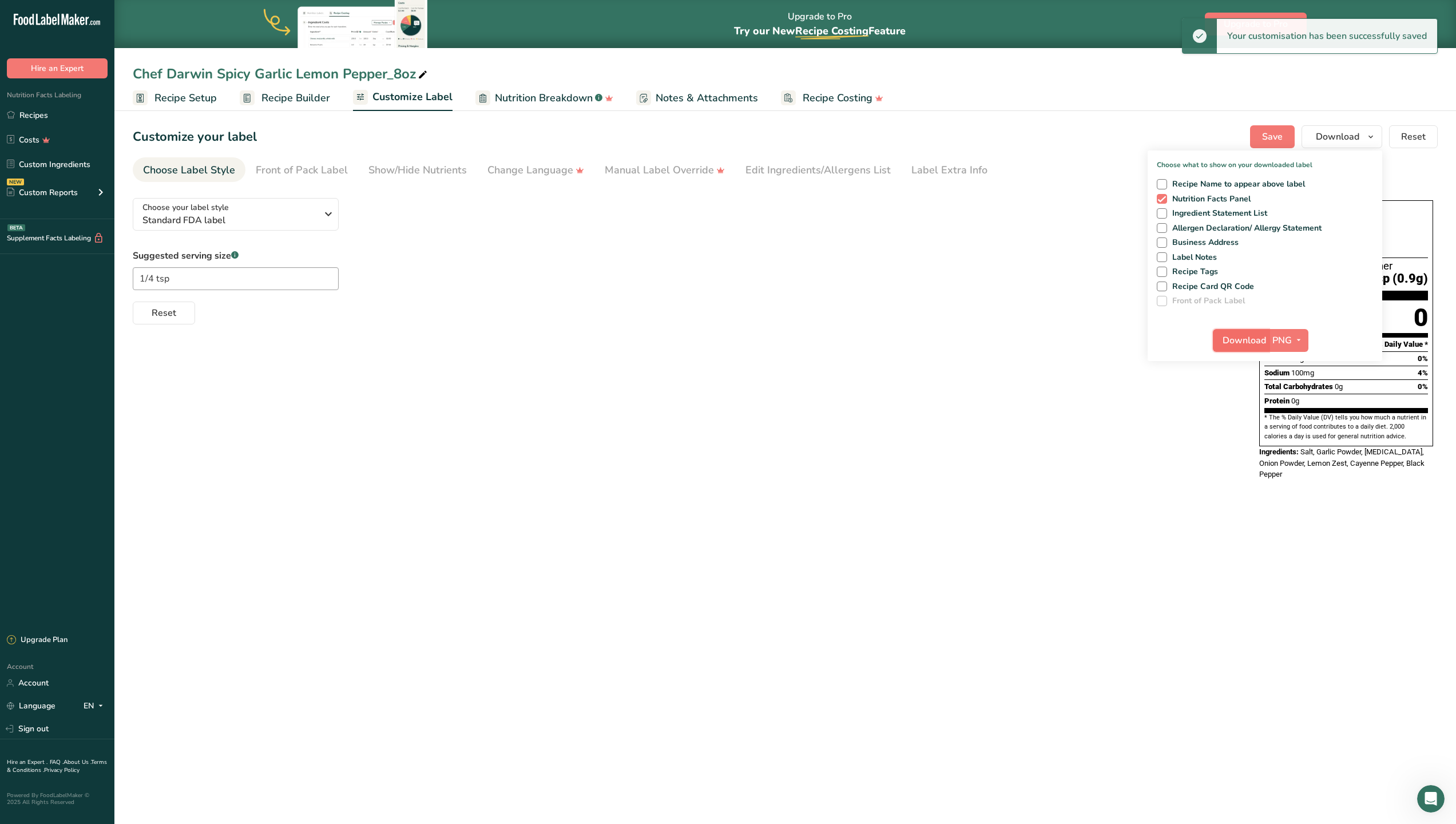
click at [1238, 335] on span "Download" at bounding box center [1244, 340] width 43 height 13
